Goal: Contribute content: Add original content to the website for others to see

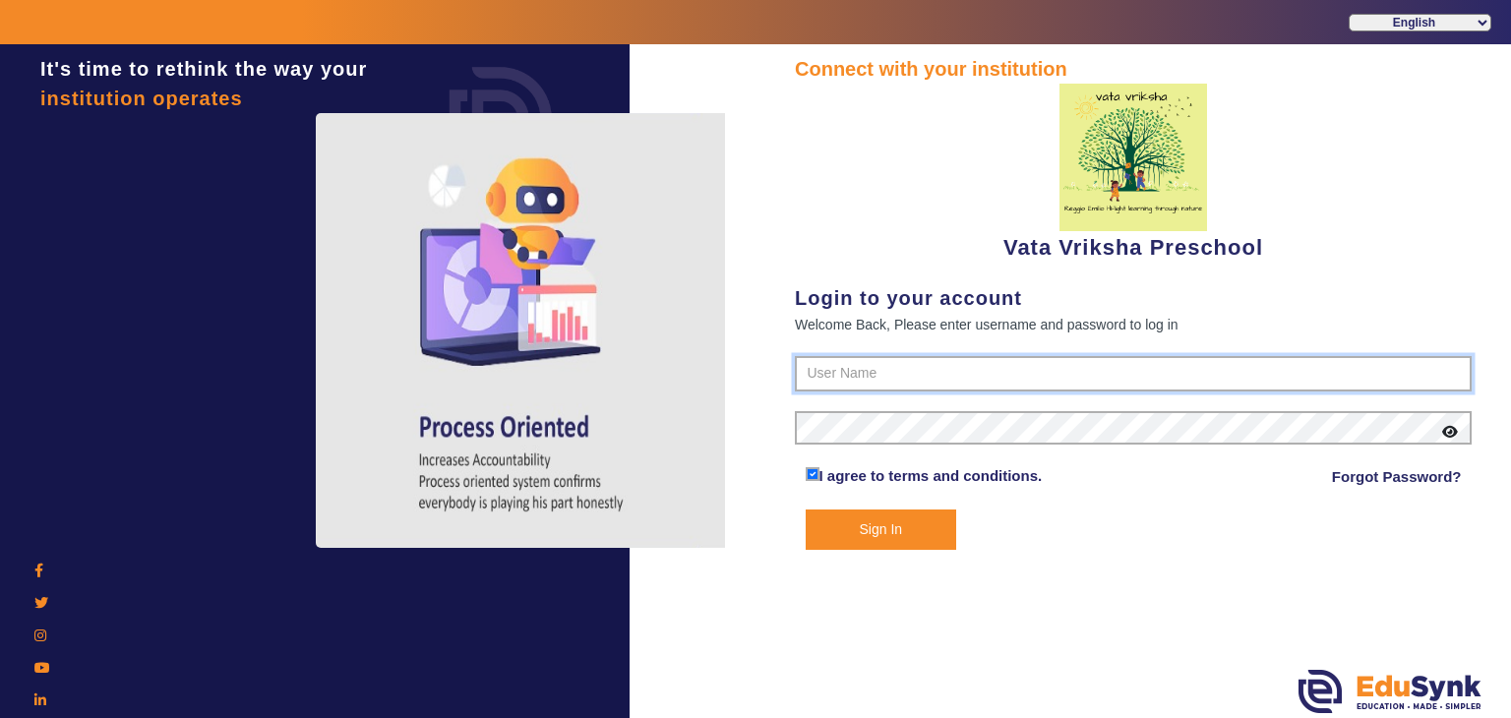
type input "9074270829"
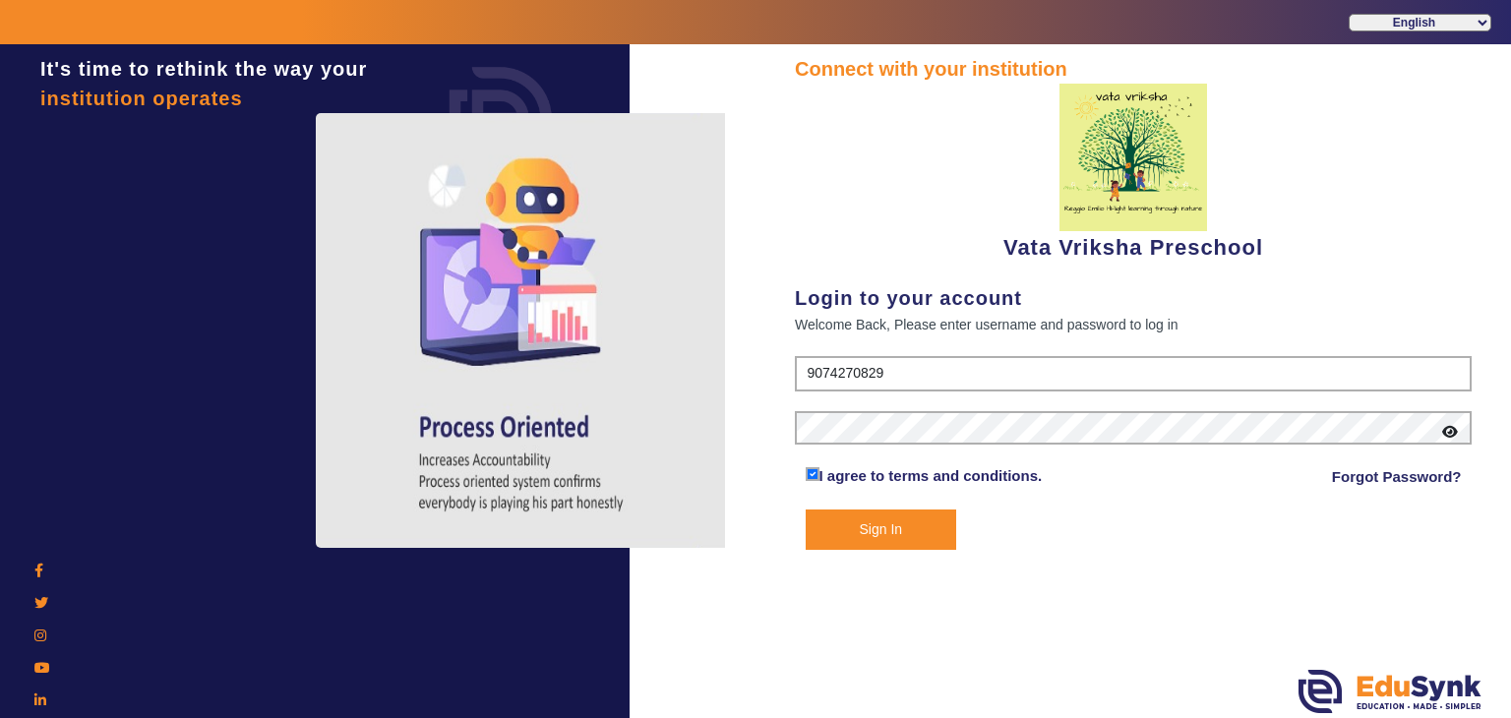
click at [853, 523] on button "Sign In" at bounding box center [882, 530] width 152 height 40
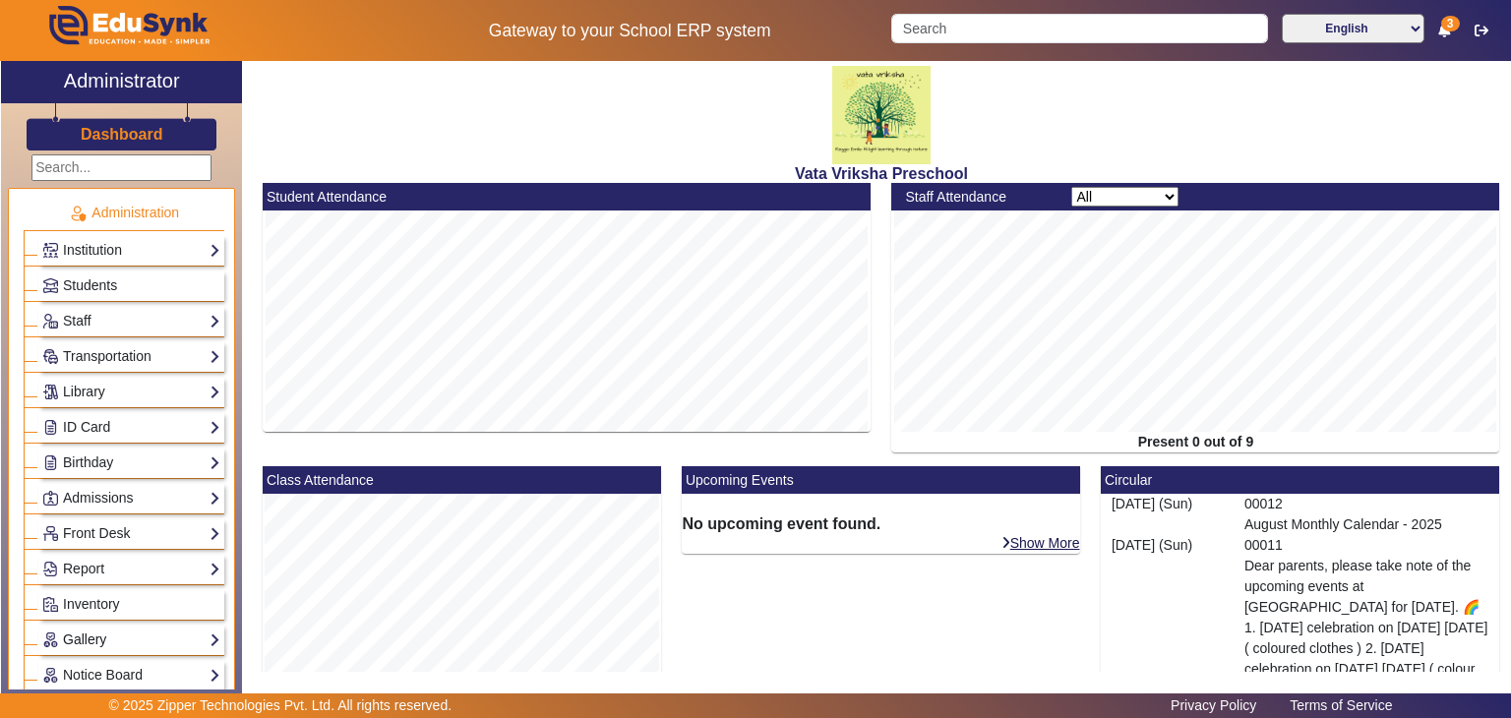
click at [138, 634] on link "Gallery" at bounding box center [131, 640] width 178 height 23
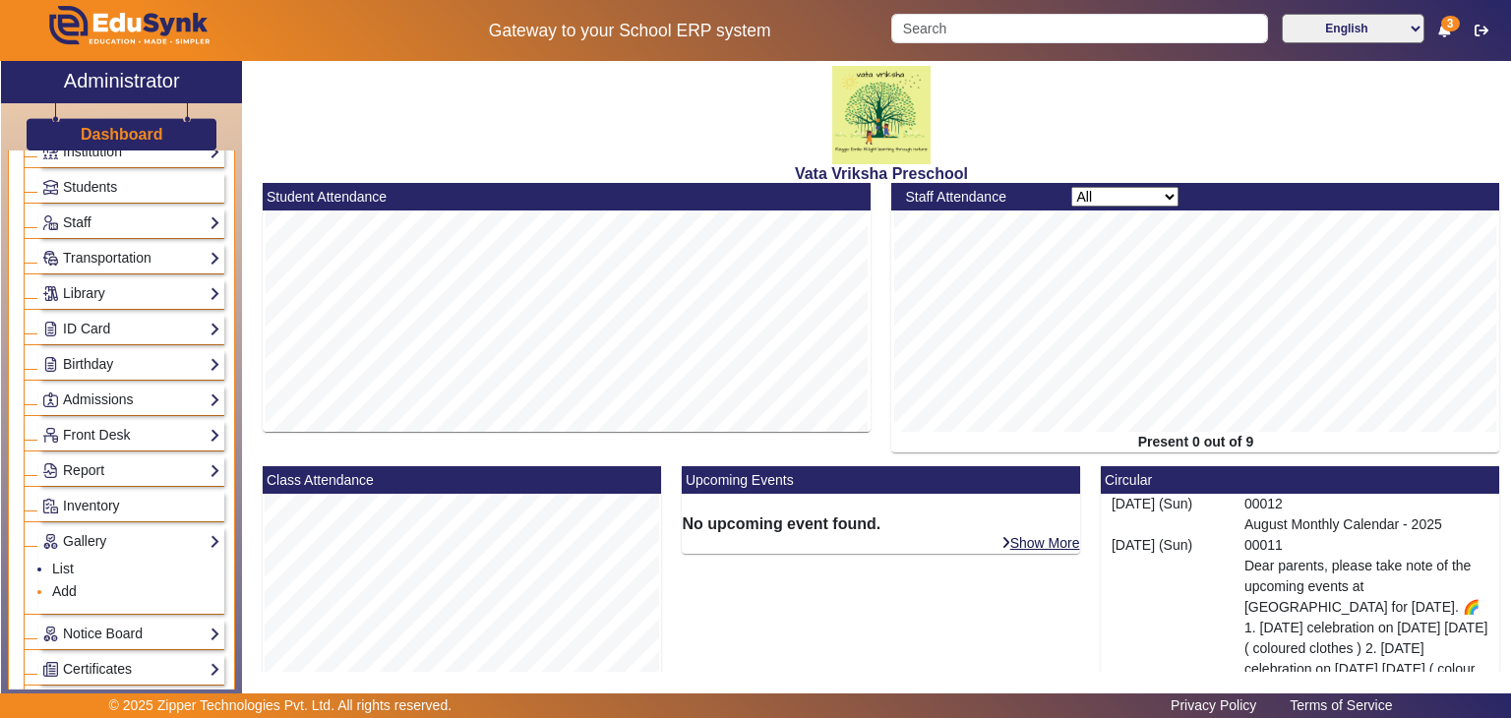
click at [77, 589] on li "Add" at bounding box center [136, 592] width 168 height 23
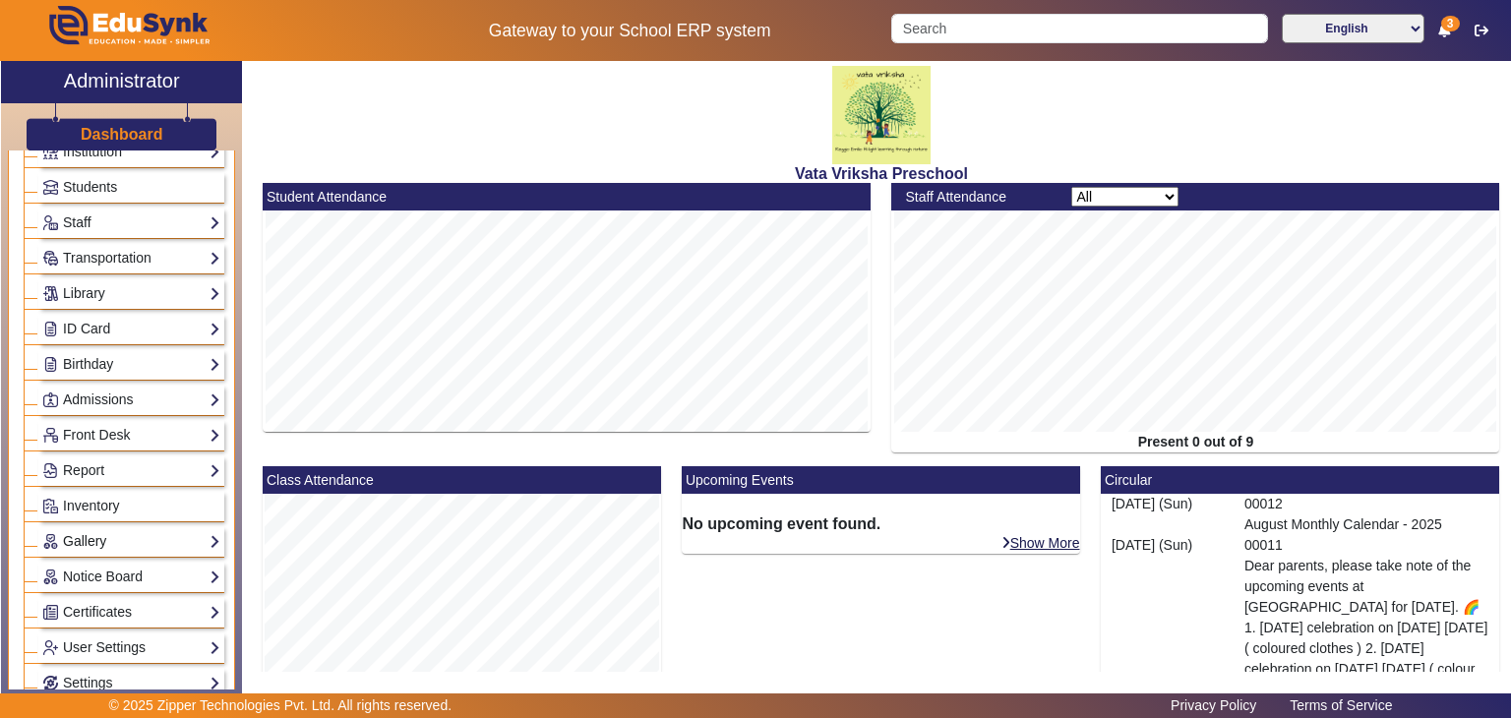
click at [130, 535] on link "Gallery" at bounding box center [131, 541] width 178 height 23
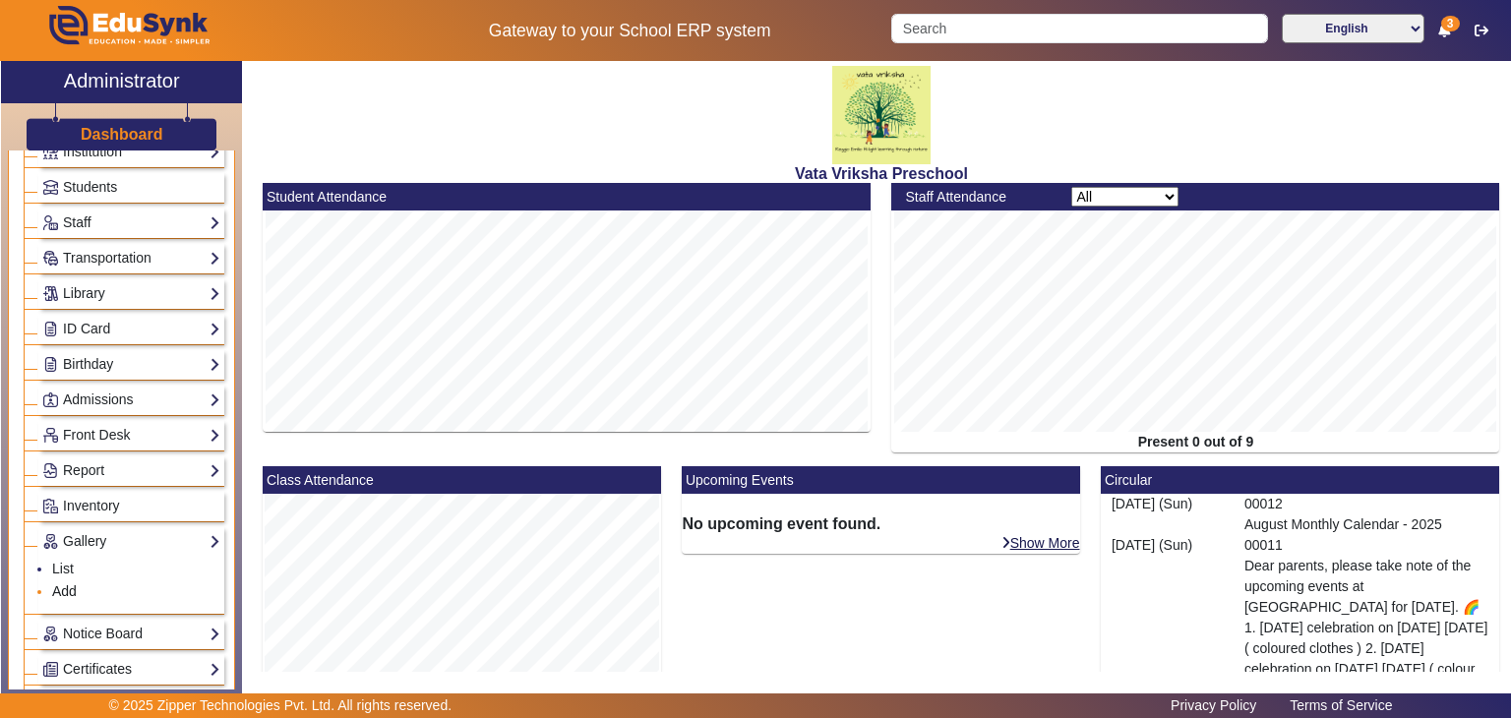
click at [71, 587] on link "Add" at bounding box center [64, 591] width 25 height 16
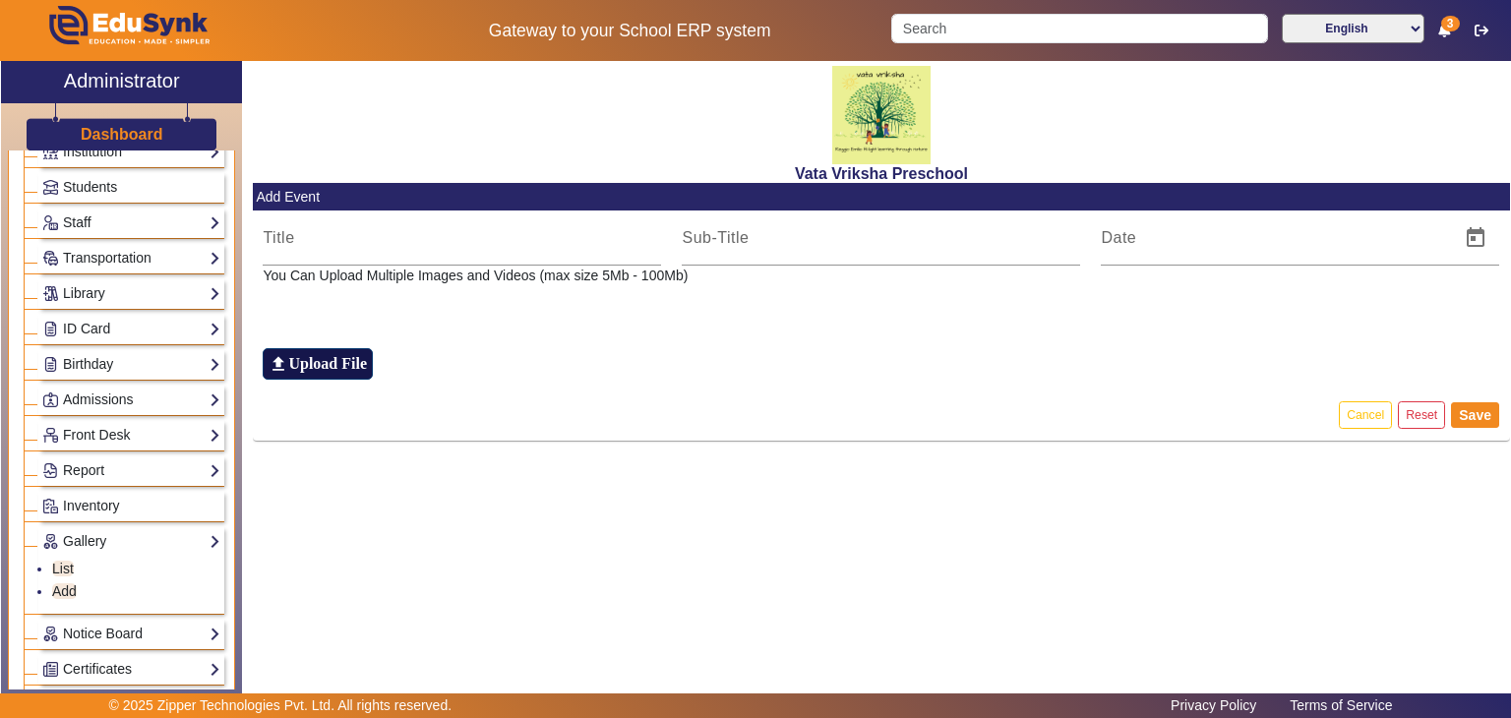
click at [327, 362] on h6 "Upload File" at bounding box center [327, 363] width 79 height 19
click at [0, 0] on input "file_upload Upload File" at bounding box center [0, 0] width 0 height 0
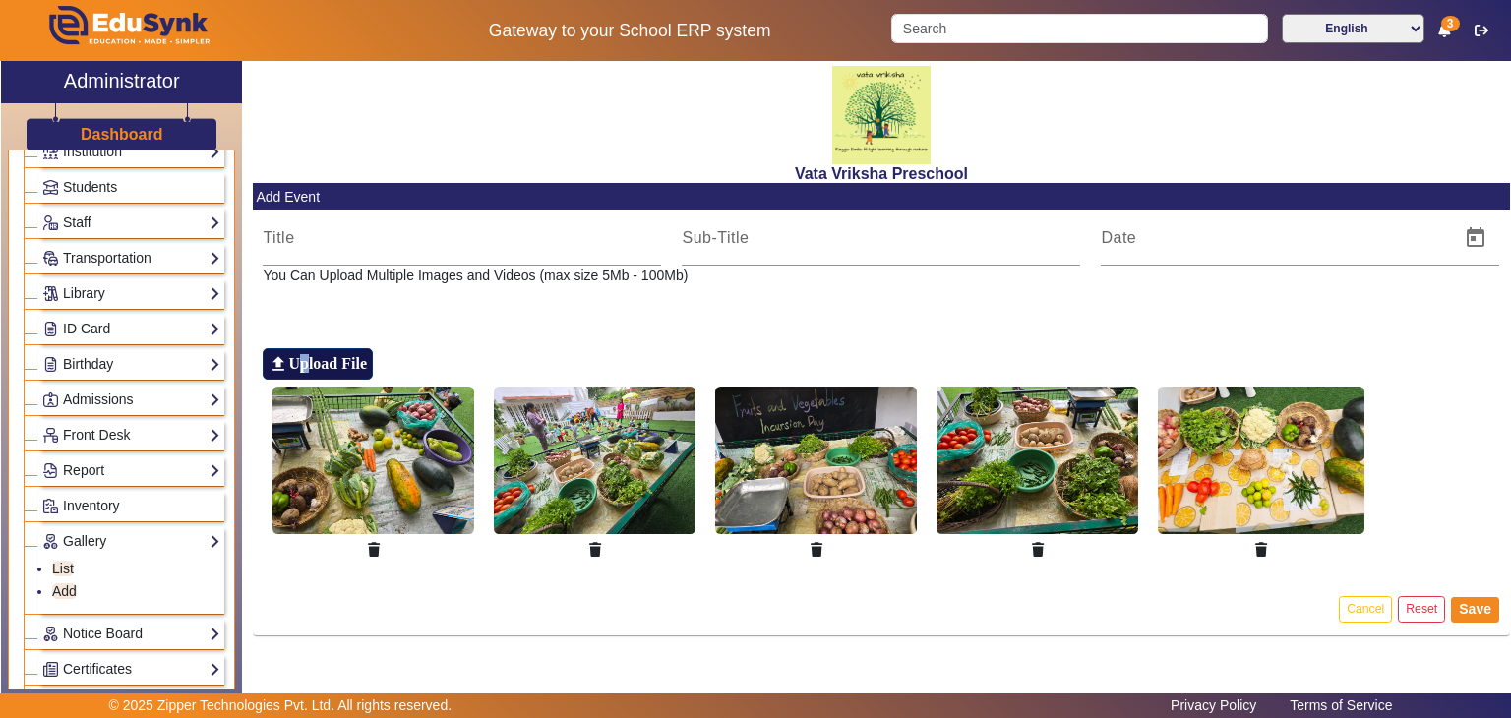
click at [306, 363] on h6 "Upload File" at bounding box center [327, 363] width 79 height 19
click at [325, 367] on h6 "Upload File" at bounding box center [327, 363] width 79 height 19
click at [0, 0] on input "file_upload Upload File" at bounding box center [0, 0] width 0 height 0
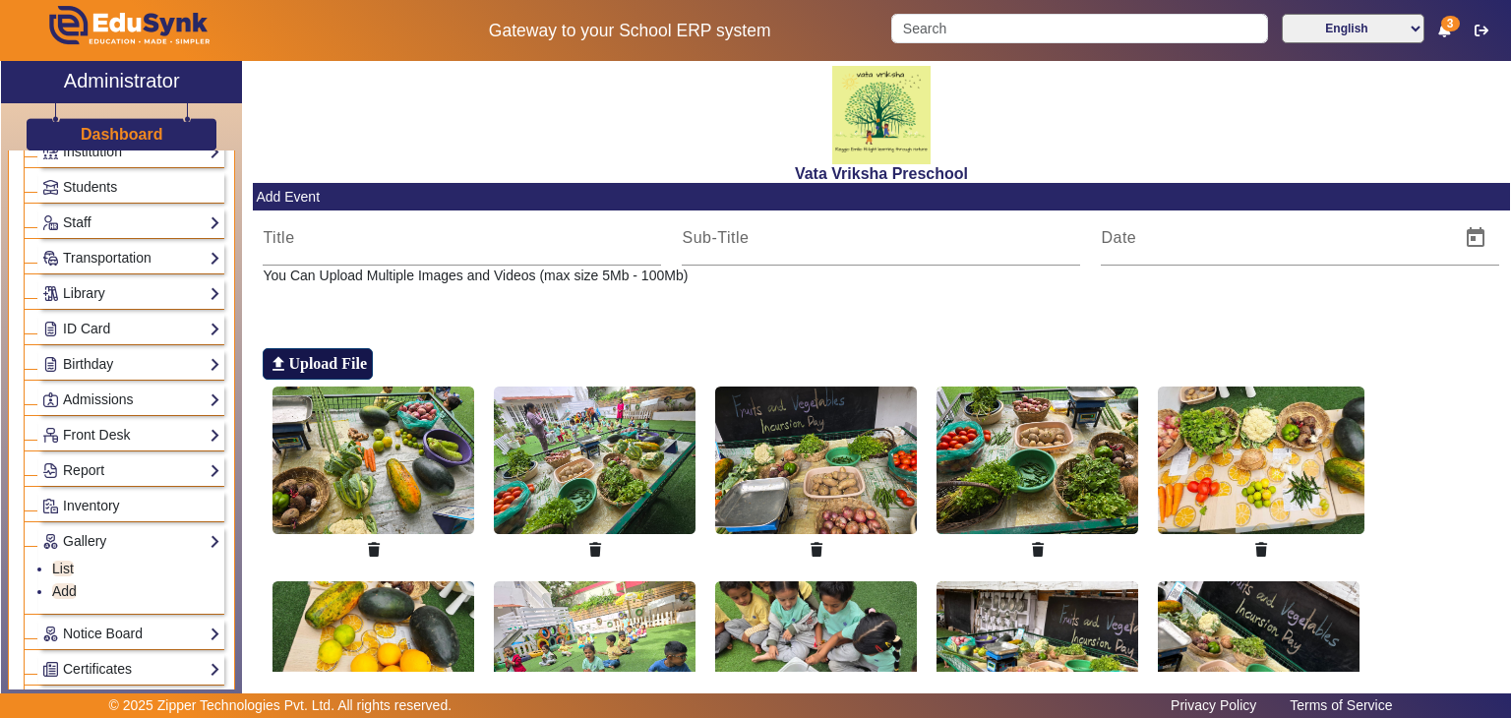
click at [337, 363] on h6 "Upload File" at bounding box center [327, 363] width 79 height 19
click at [0, 0] on input "file_upload Upload File" at bounding box center [0, 0] width 0 height 0
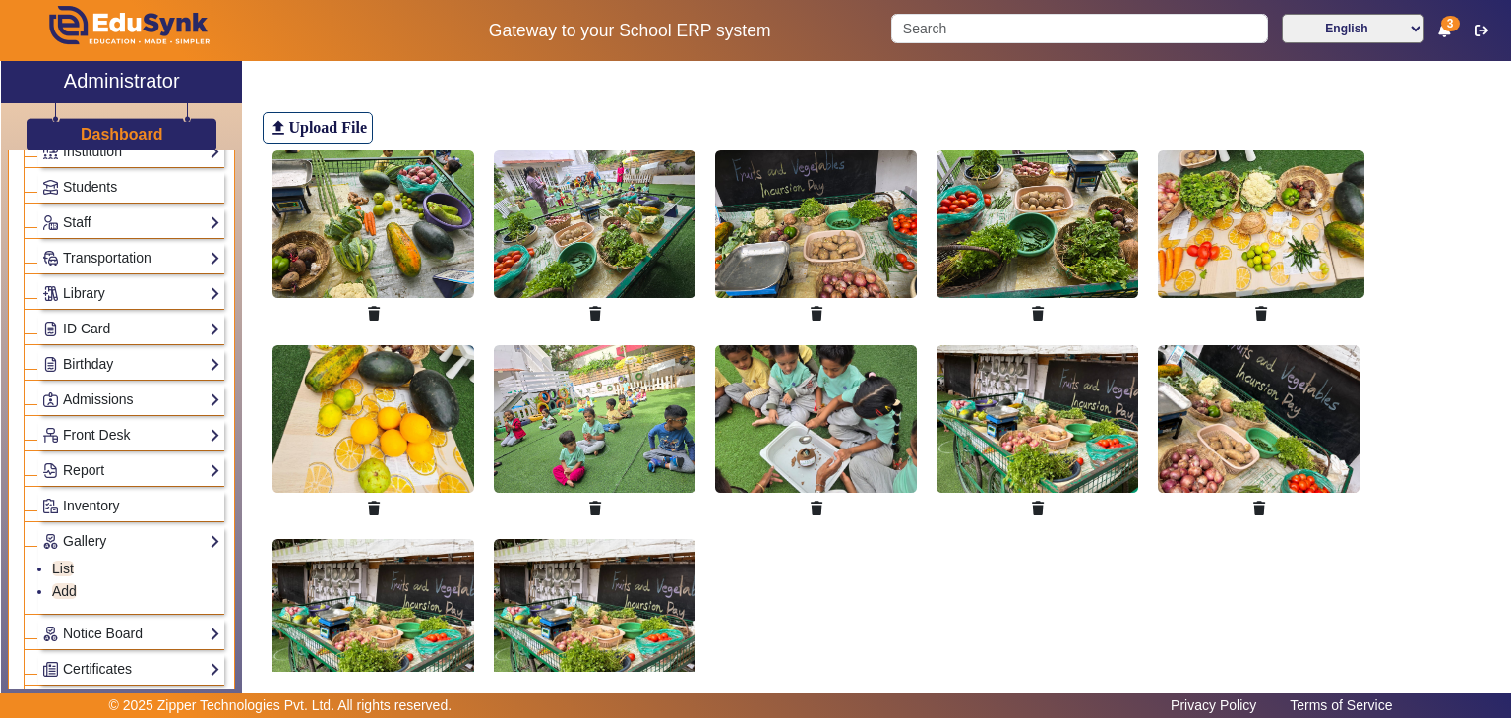
scroll to position [295, 0]
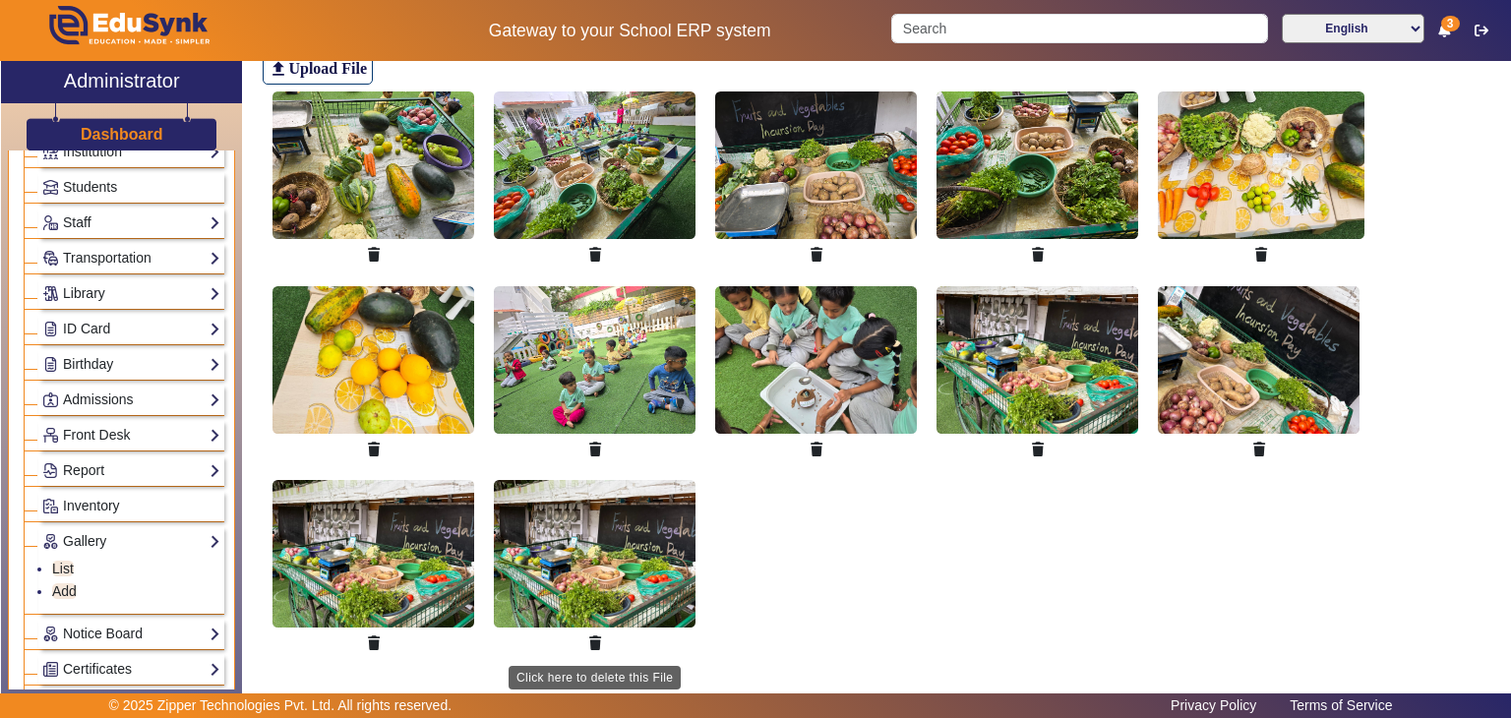
click at [598, 637] on icon "button" at bounding box center [595, 644] width 12 height 14
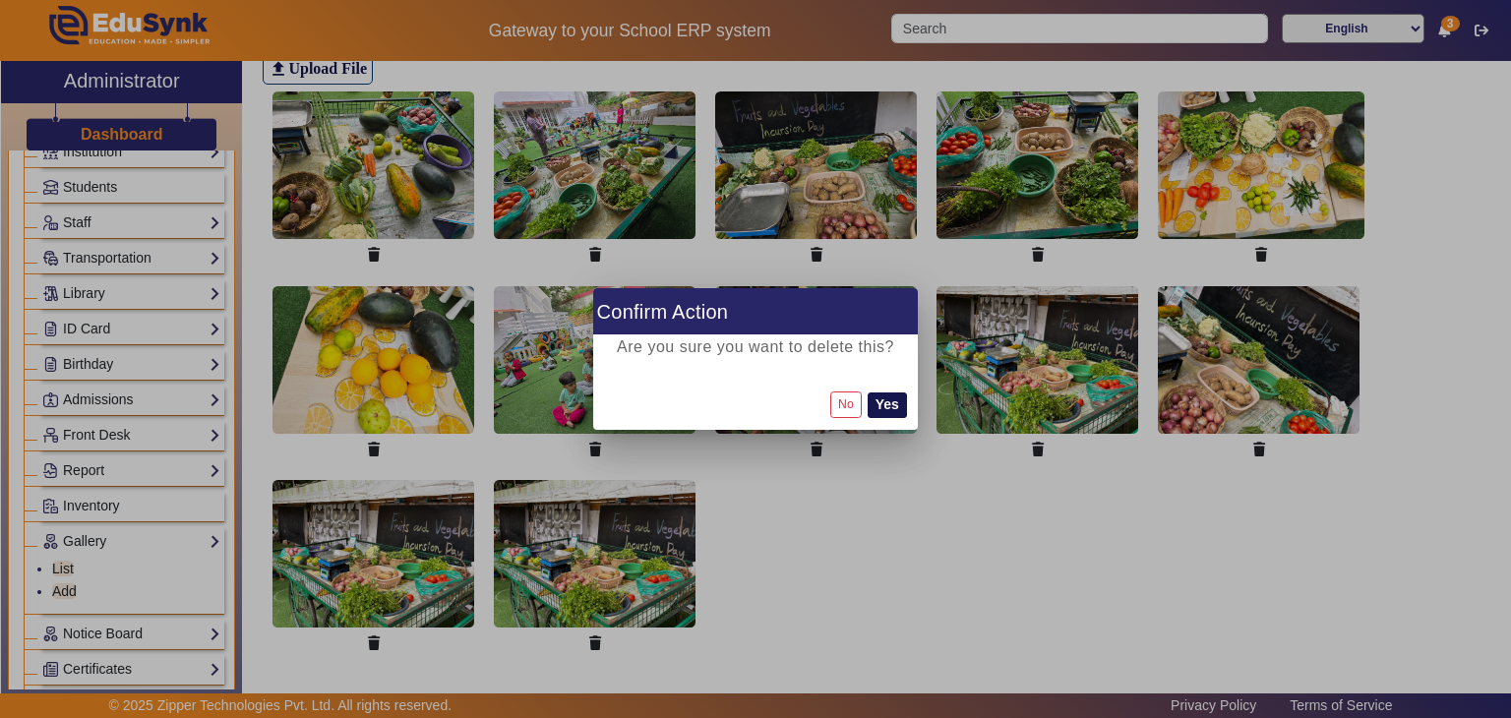
click at [885, 398] on button "Yes" at bounding box center [887, 406] width 39 height 26
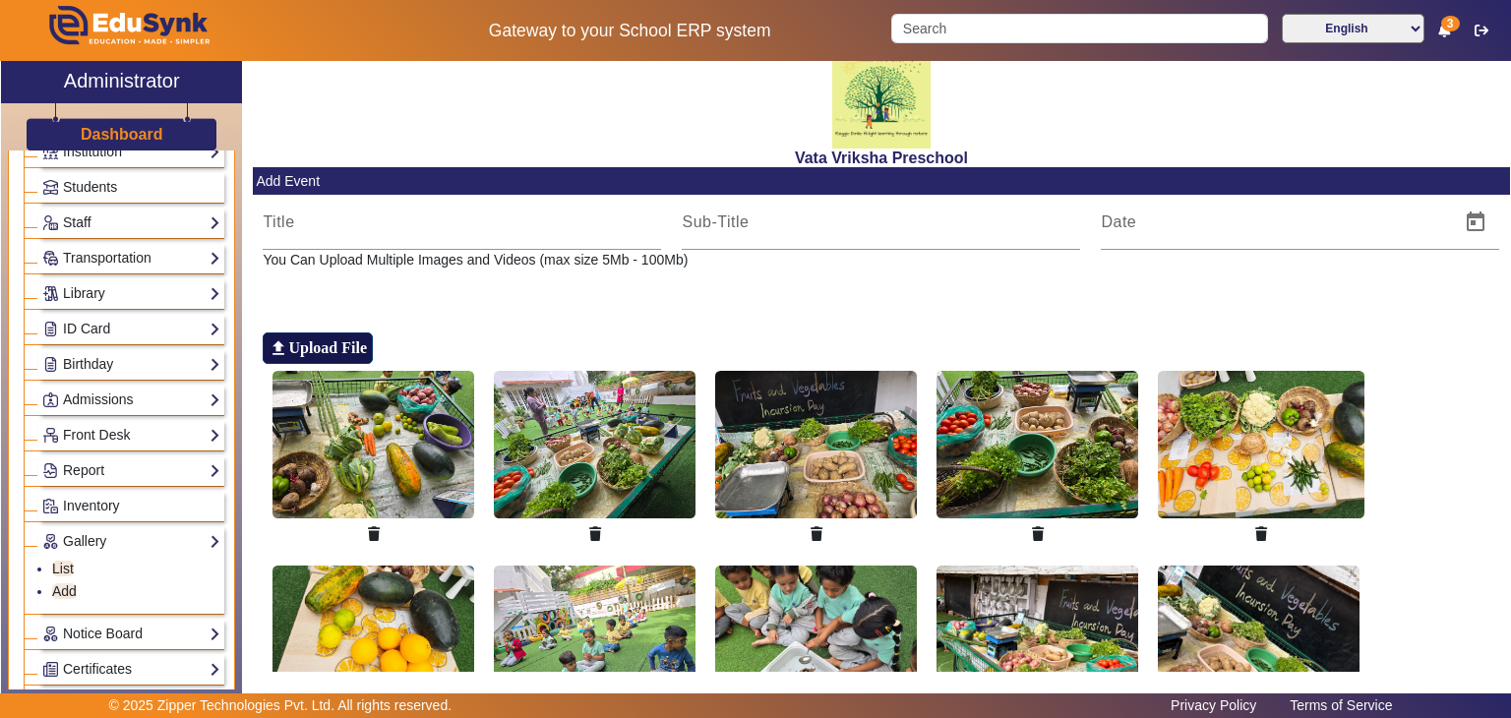
scroll to position [0, 0]
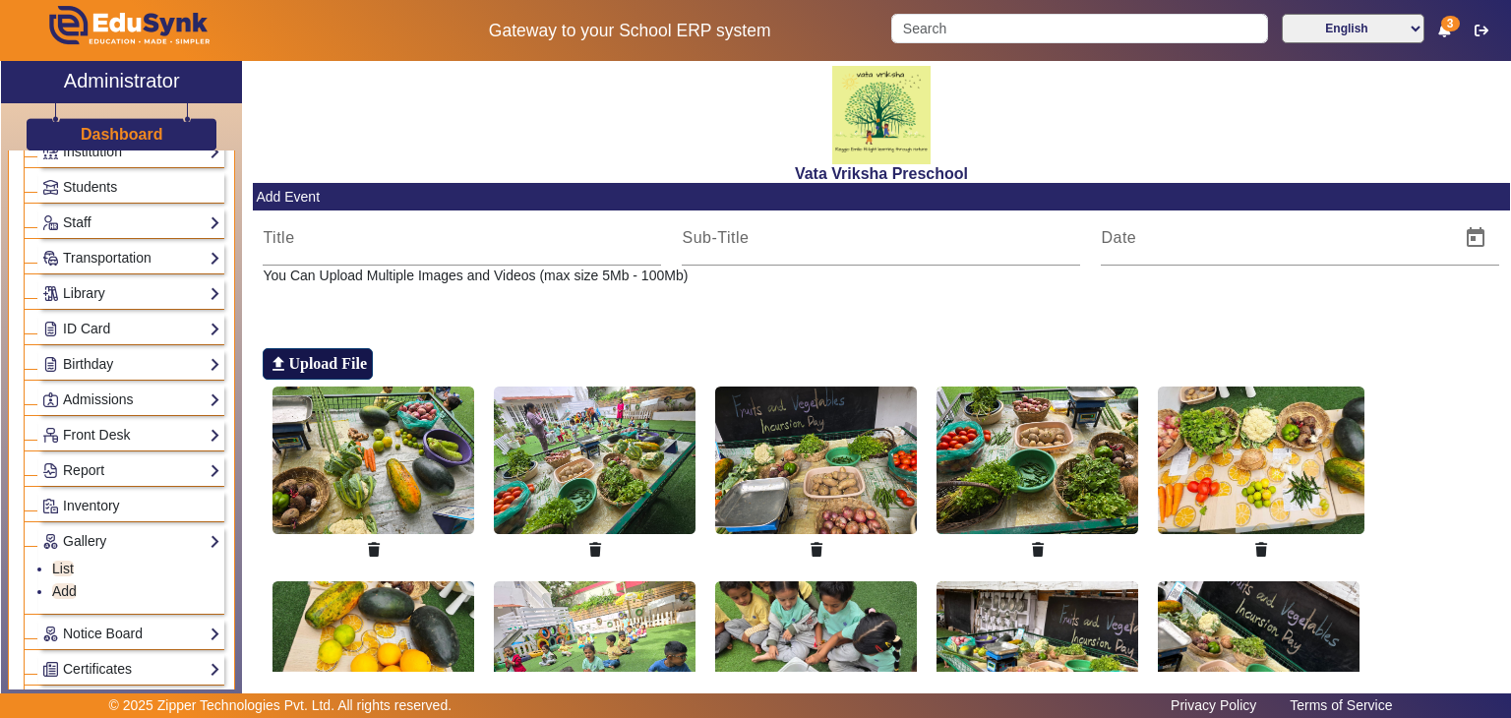
click at [322, 362] on h6 "Upload File" at bounding box center [327, 363] width 79 height 19
click at [0, 0] on input "file_upload Upload File" at bounding box center [0, 0] width 0 height 0
click at [275, 245] on input at bounding box center [462, 238] width 398 height 24
type input "[DATE] week"
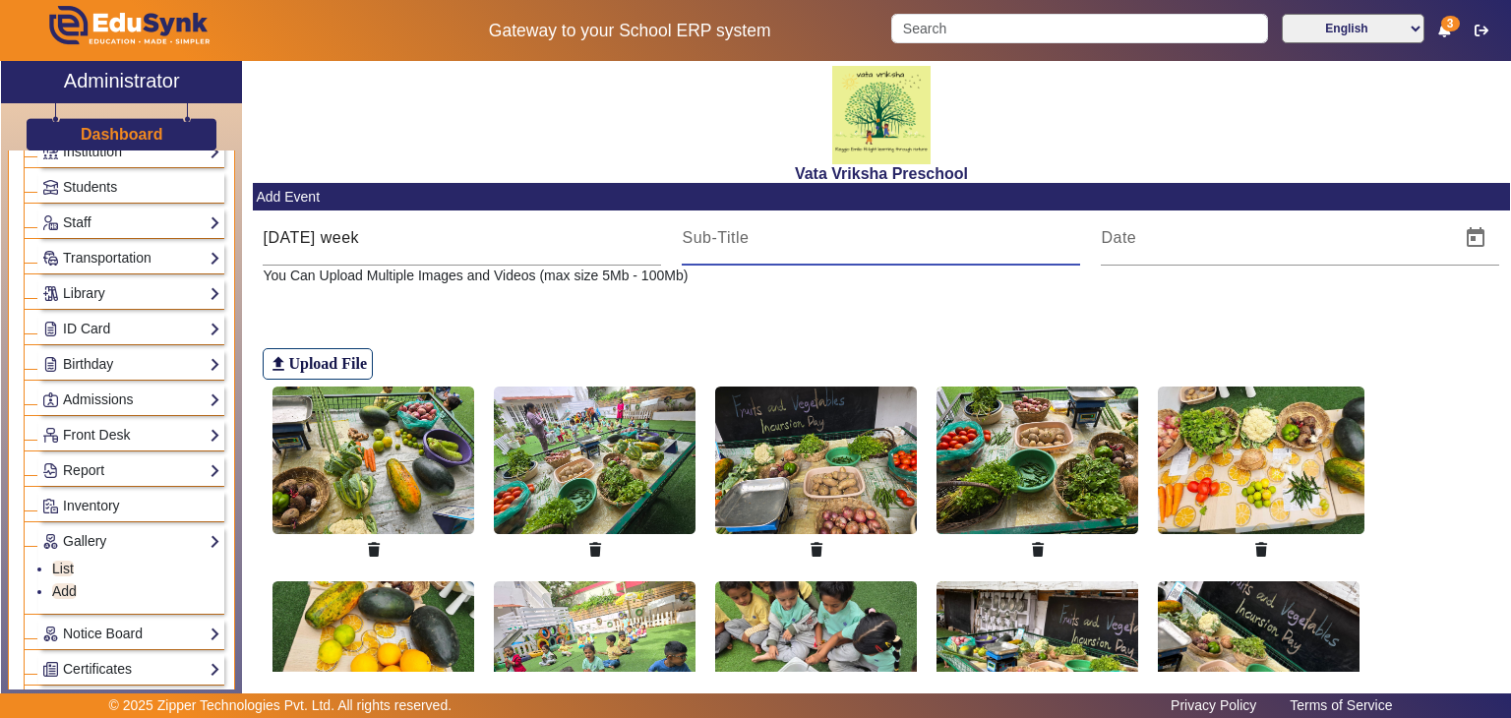
click at [748, 232] on input at bounding box center [881, 238] width 398 height 24
click at [708, 241] on input at bounding box center [881, 238] width 398 height 24
click at [701, 245] on input at bounding box center [881, 238] width 398 height 24
type input "Fruits and Vegetable Incursion Day"
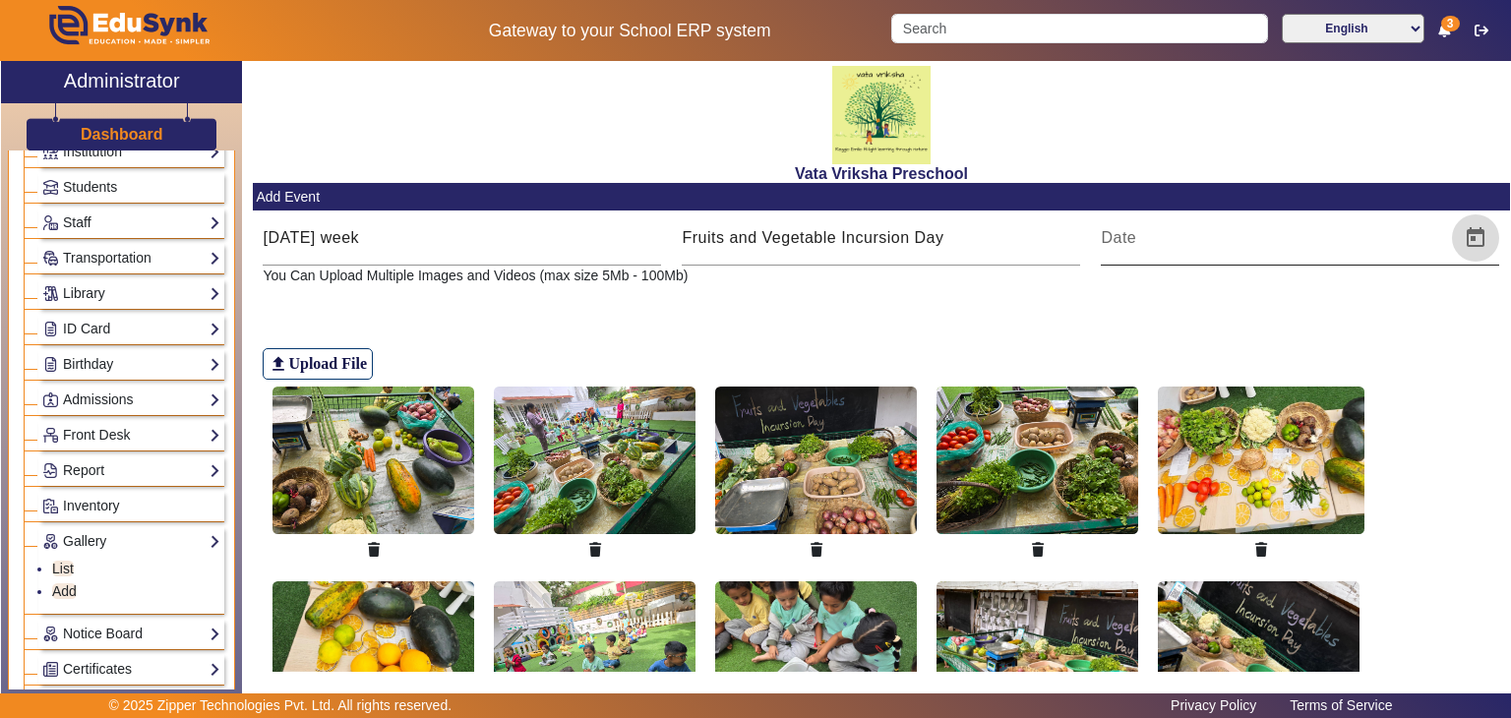
click at [1462, 227] on span "Open calendar" at bounding box center [1475, 237] width 47 height 47
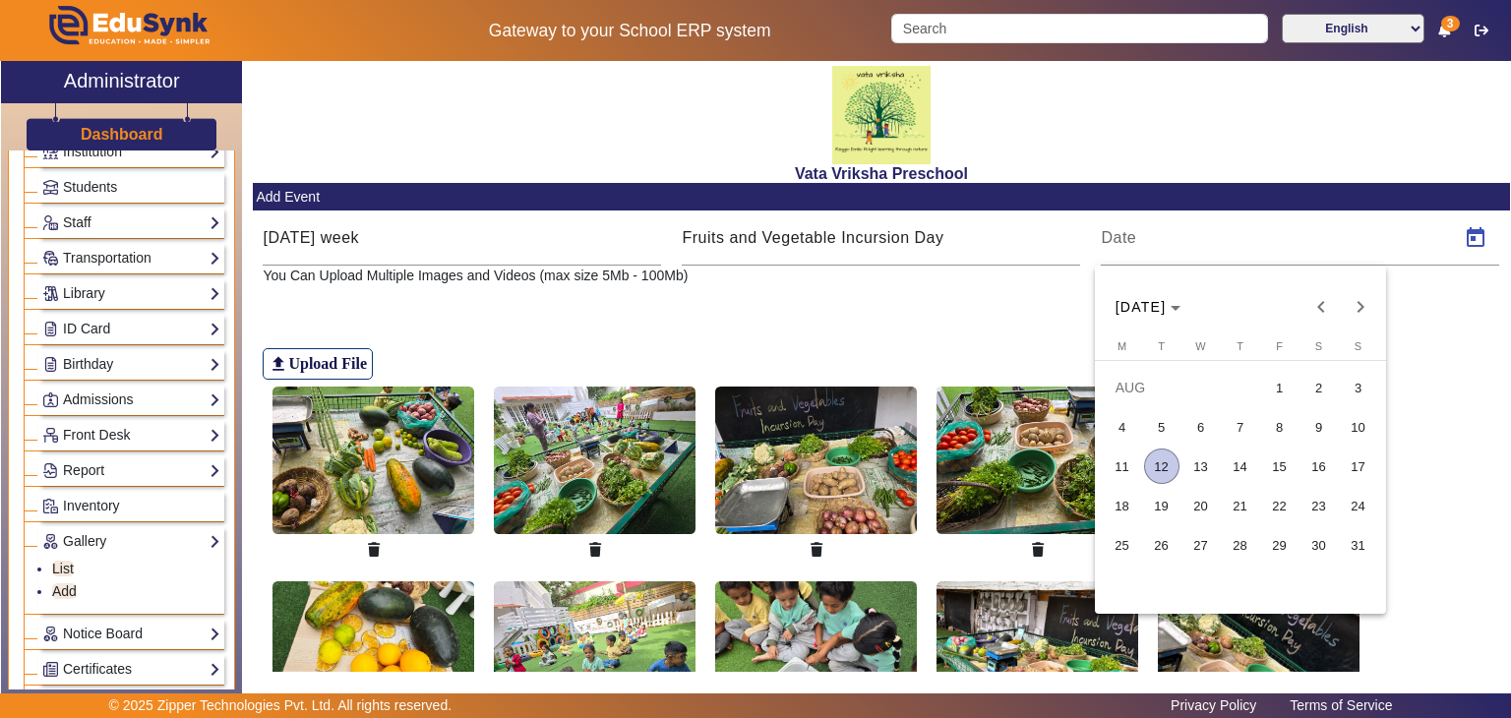
click at [1169, 467] on span "12" at bounding box center [1161, 466] width 35 height 35
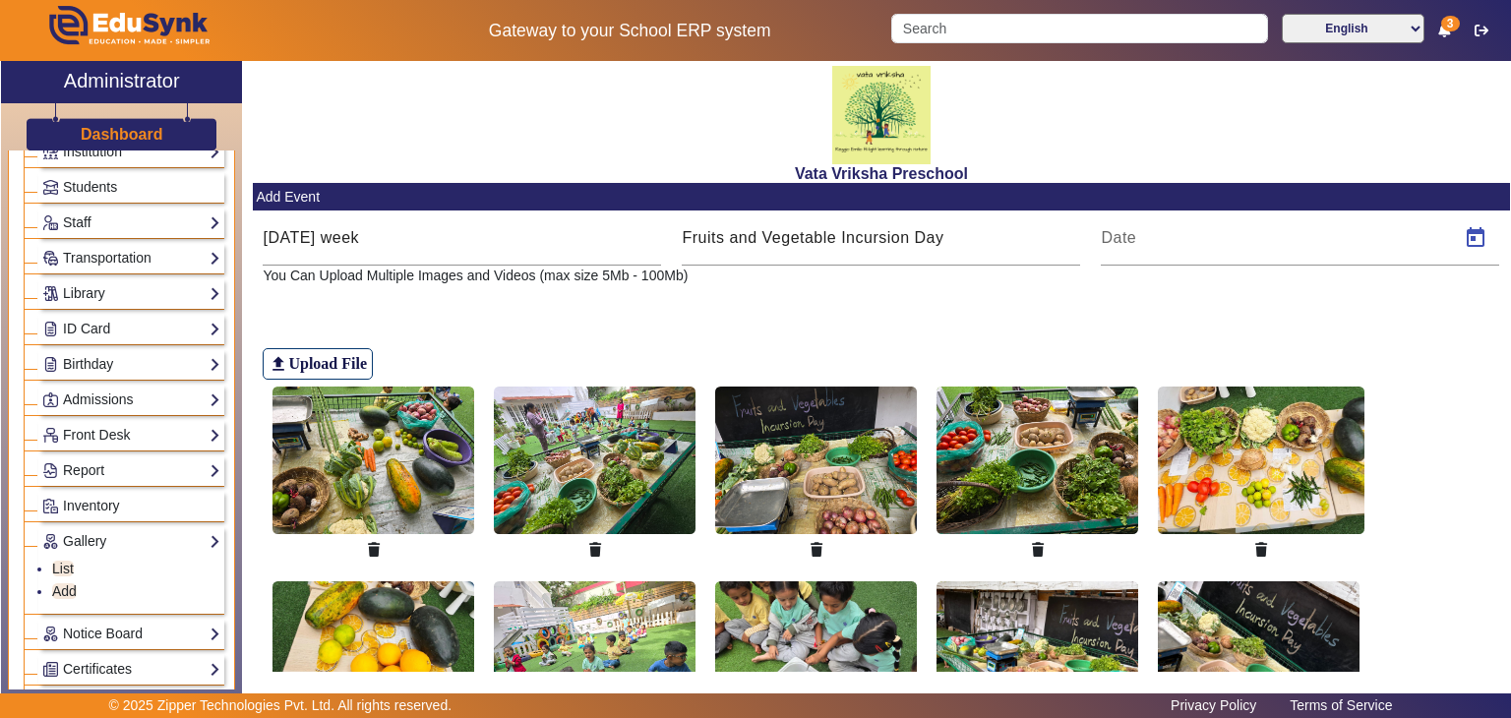
type input "[DATE]"
click at [330, 368] on h6 "Upload File" at bounding box center [327, 363] width 79 height 19
click at [0, 0] on input "file_upload Upload File" at bounding box center [0, 0] width 0 height 0
click at [303, 360] on h6 "Upload File" at bounding box center [327, 363] width 79 height 19
click at [0, 0] on input "file_upload Upload File" at bounding box center [0, 0] width 0 height 0
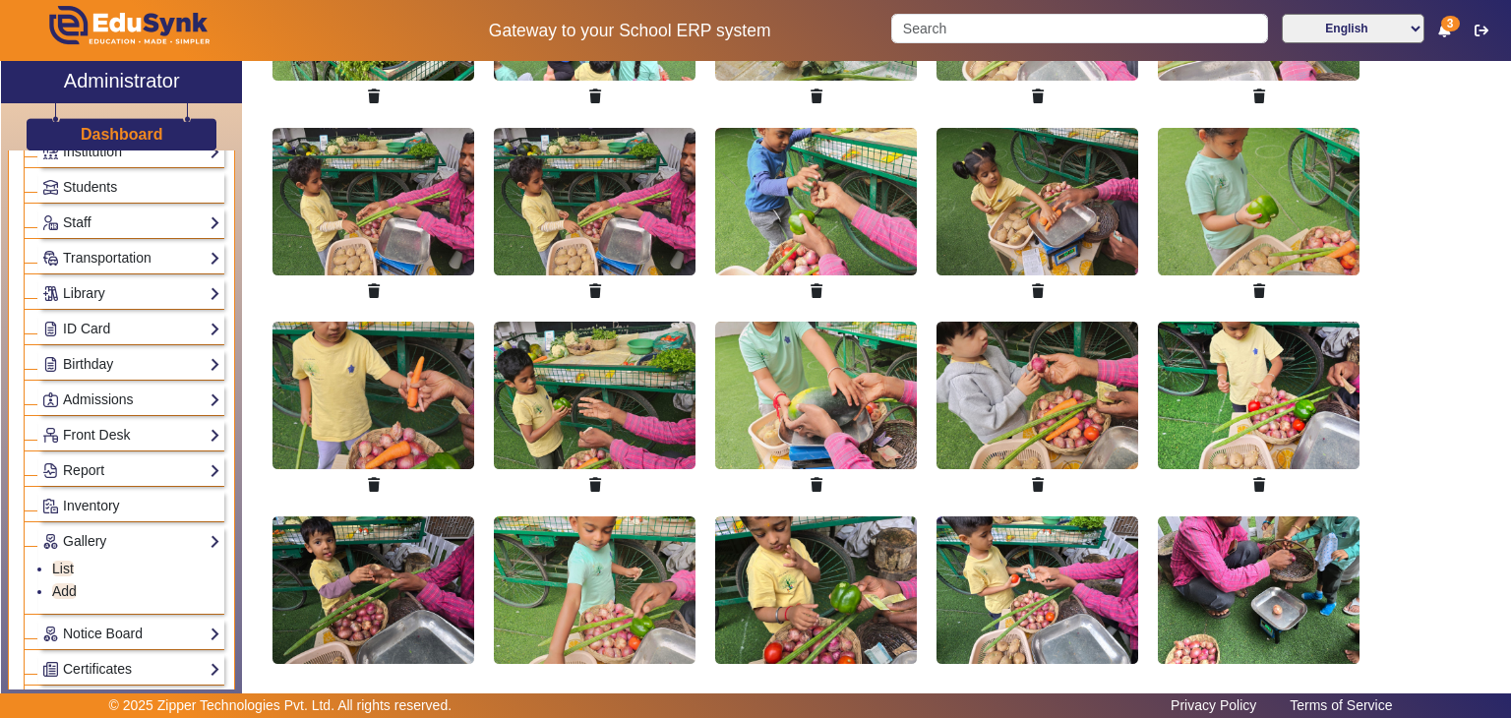
scroll to position [886, 0]
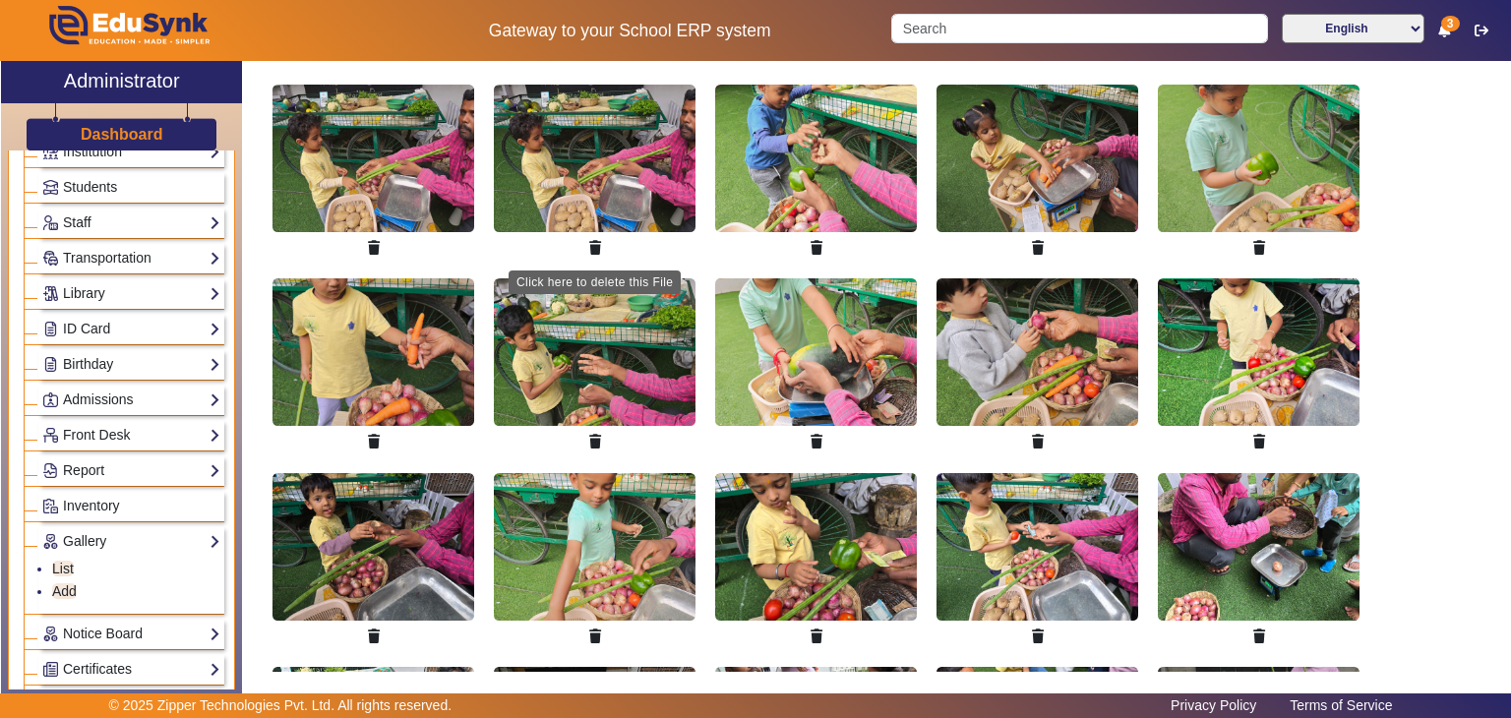
click at [595, 242] on icon "button" at bounding box center [595, 248] width 12 height 14
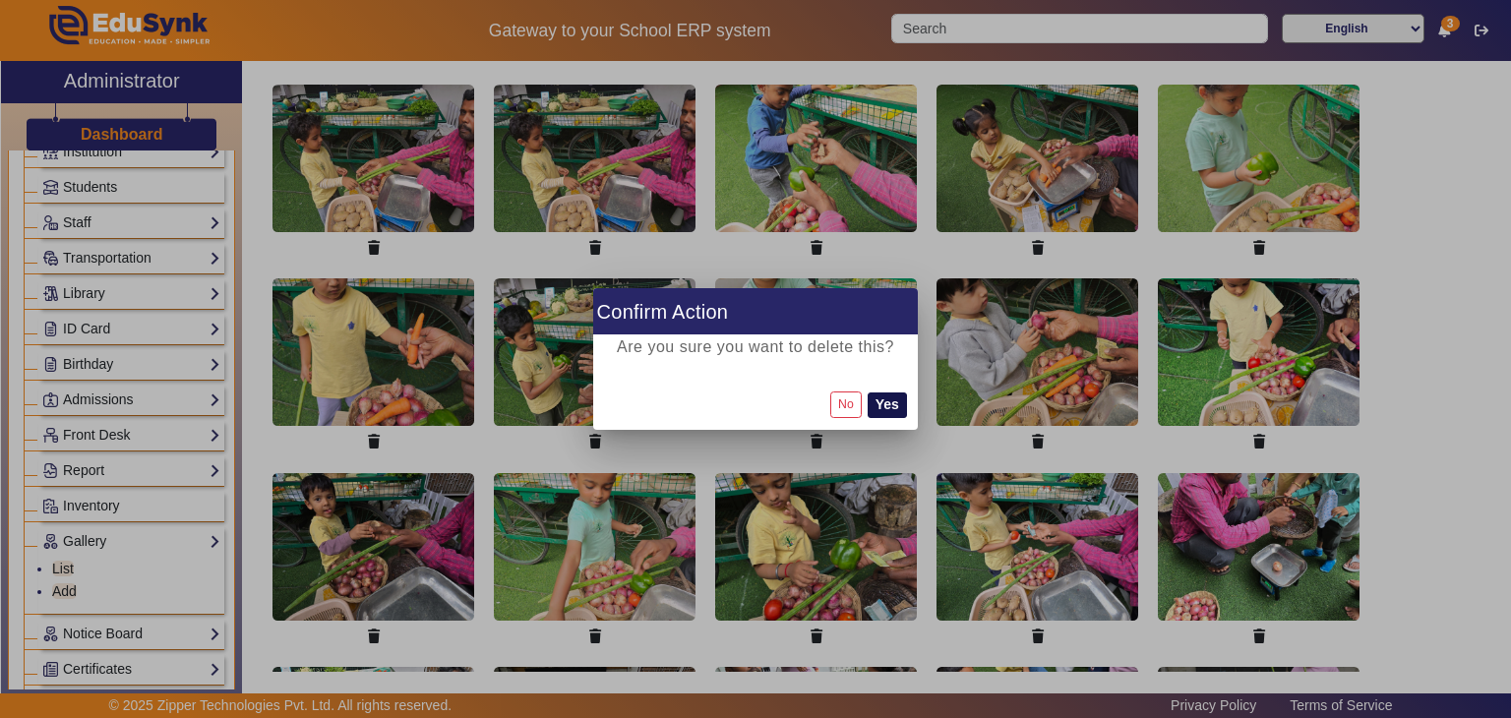
click at [893, 406] on button "Yes" at bounding box center [887, 406] width 39 height 26
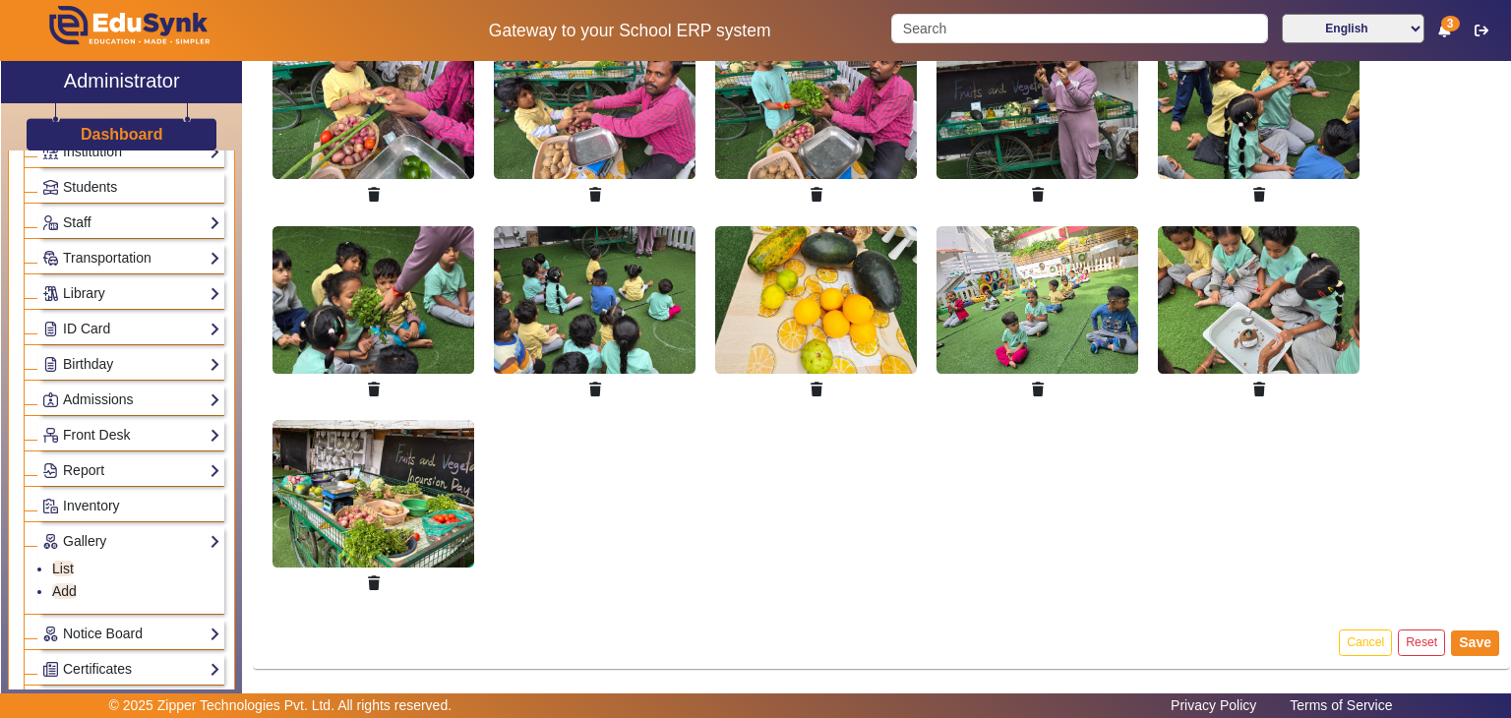
scroll to position [2302, 0]
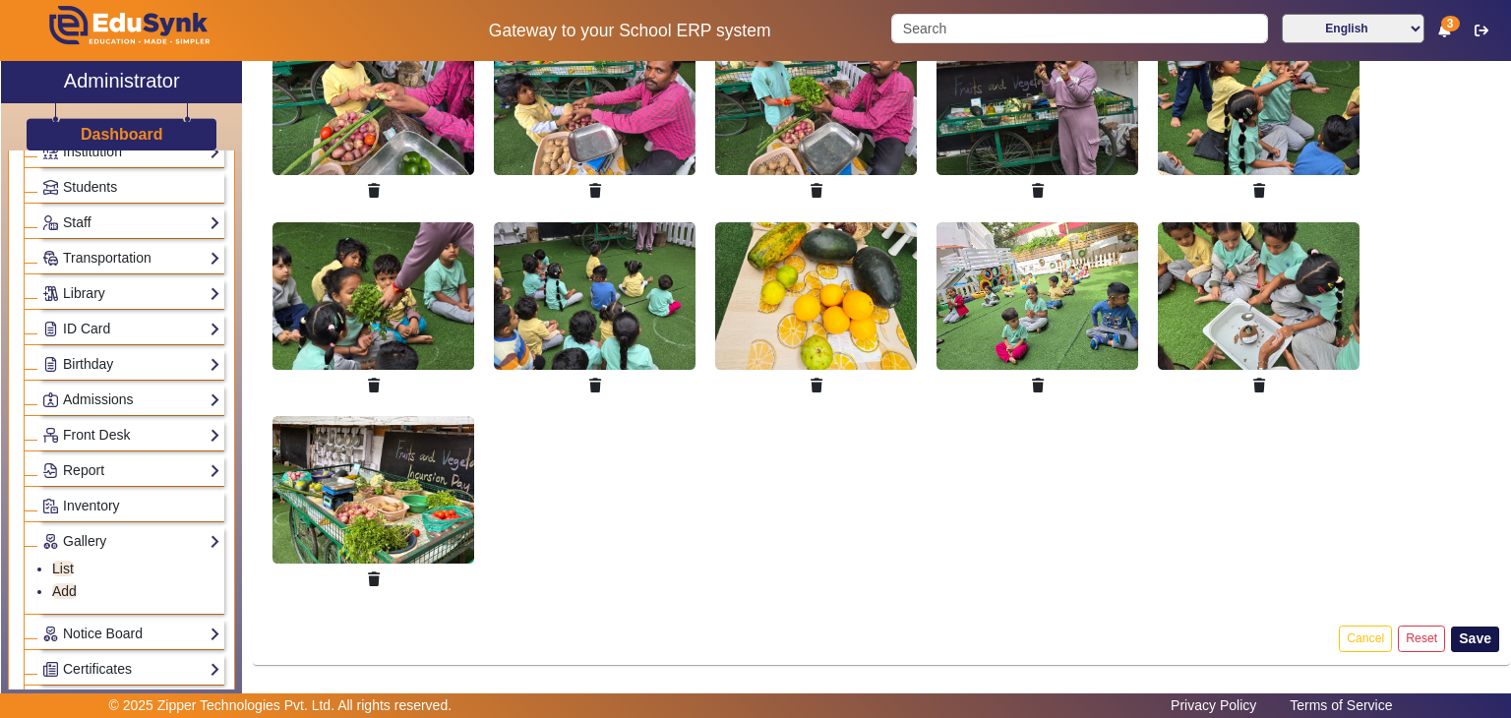
click at [1480, 632] on button "Save" at bounding box center [1475, 640] width 48 height 26
